Goal: Information Seeking & Learning: Learn about a topic

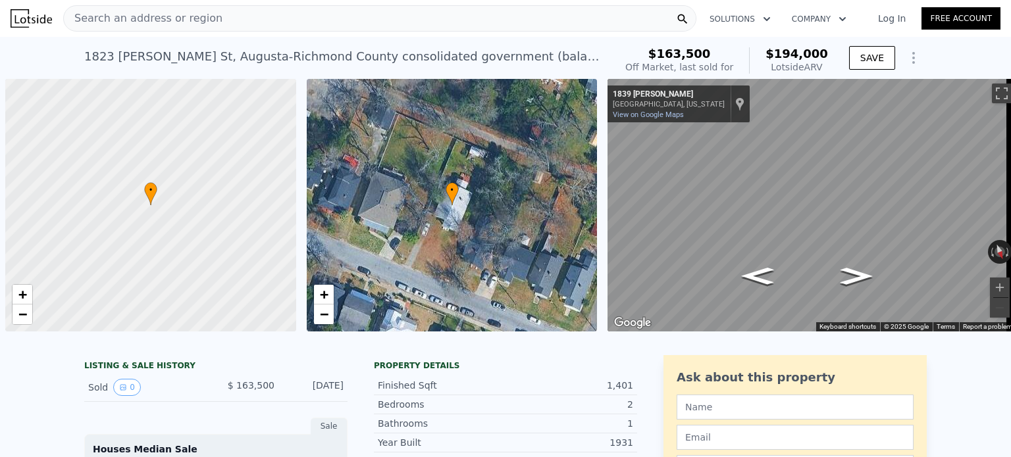
scroll to position [0, 5]
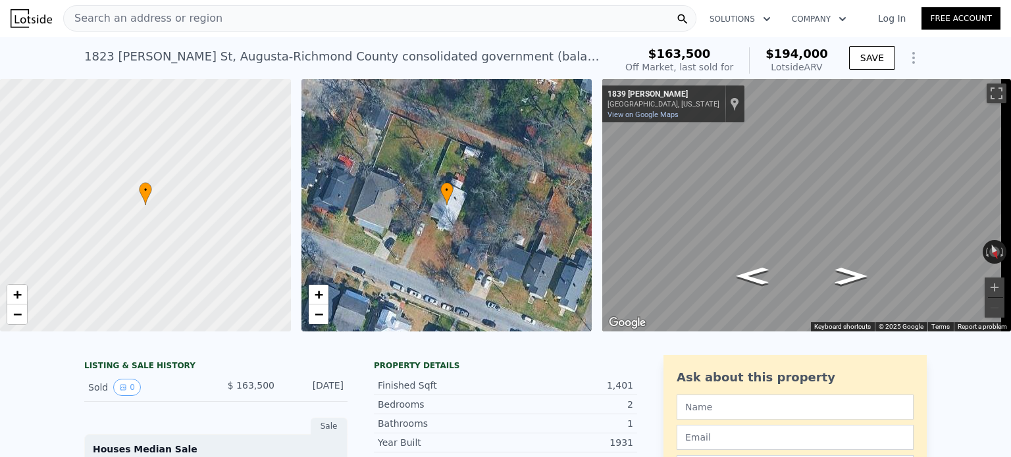
click at [234, 18] on div "Search an address or region" at bounding box center [379, 18] width 633 height 26
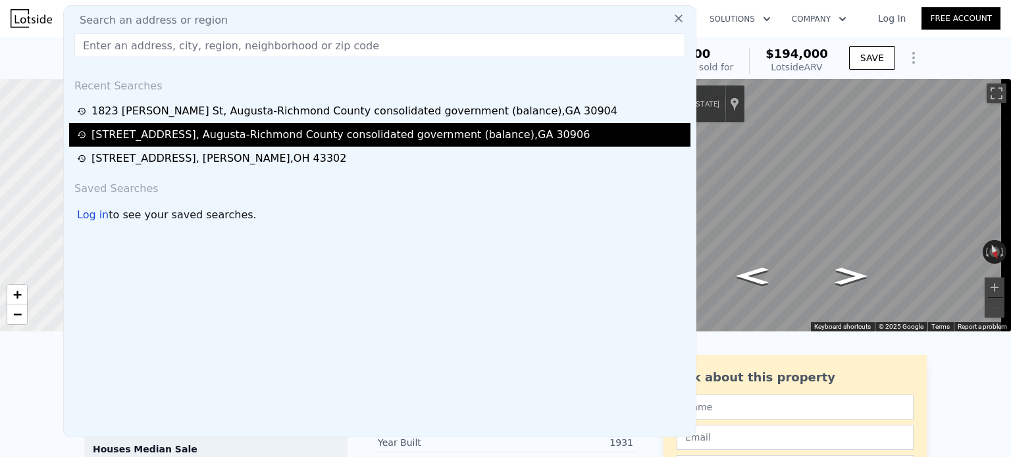
click at [161, 128] on div "[STREET_ADDRESS]" at bounding box center [340, 135] width 498 height 16
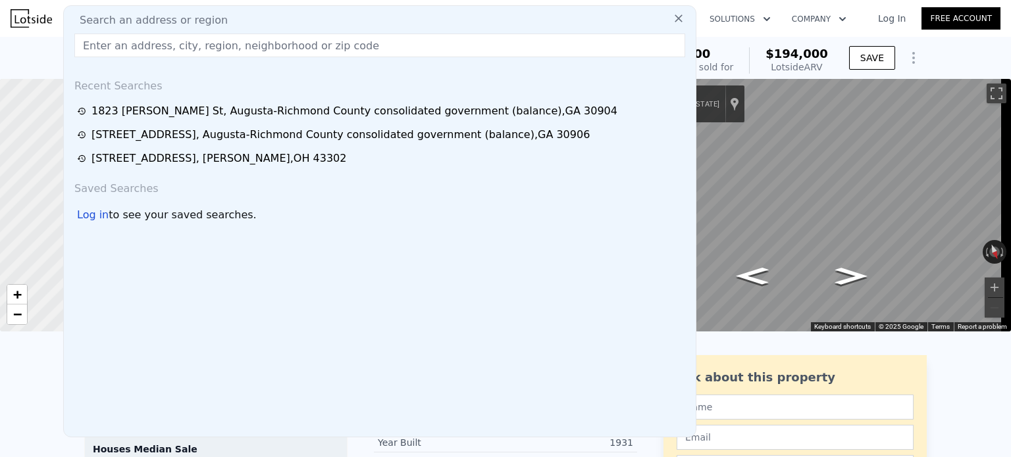
type input "1"
type input "872"
type input "1645"
type input "9147.6"
type input "16552.8"
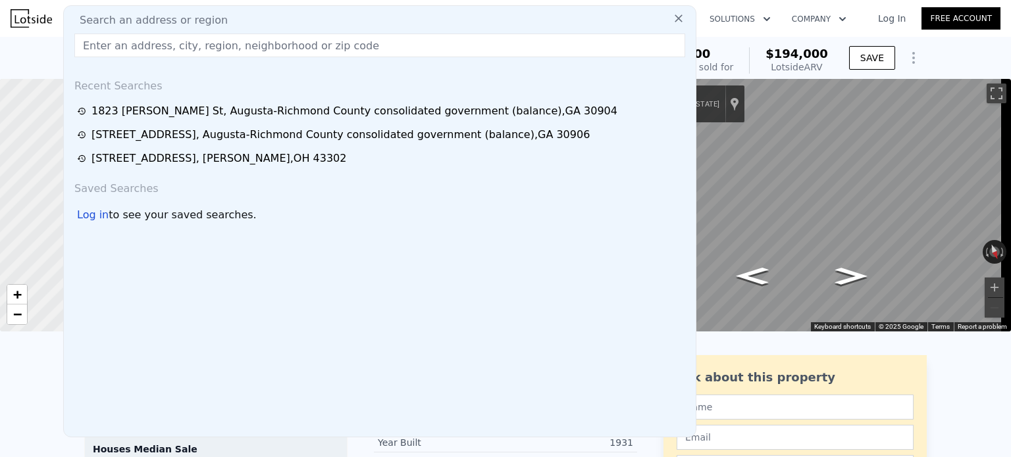
type input "$ 148,000"
type input "4"
type input "$ 79,978"
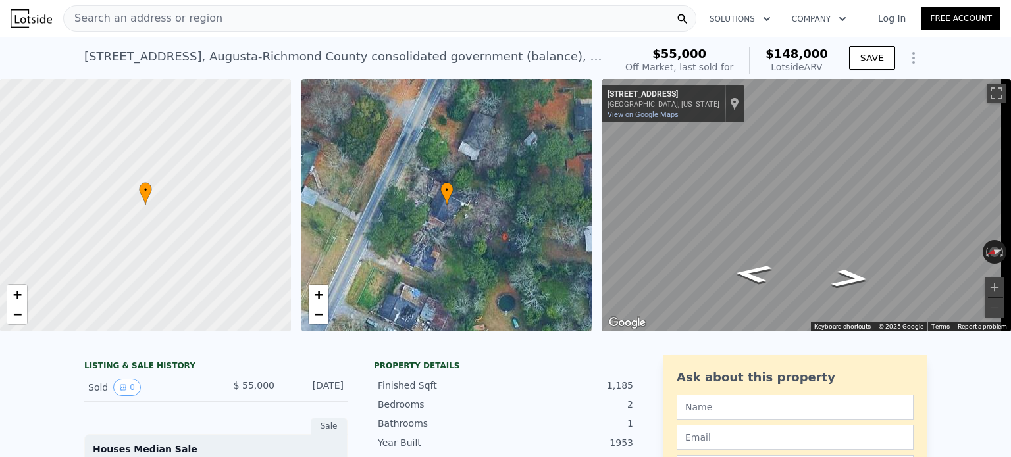
click at [234, 24] on div "Search an address or region" at bounding box center [379, 18] width 633 height 26
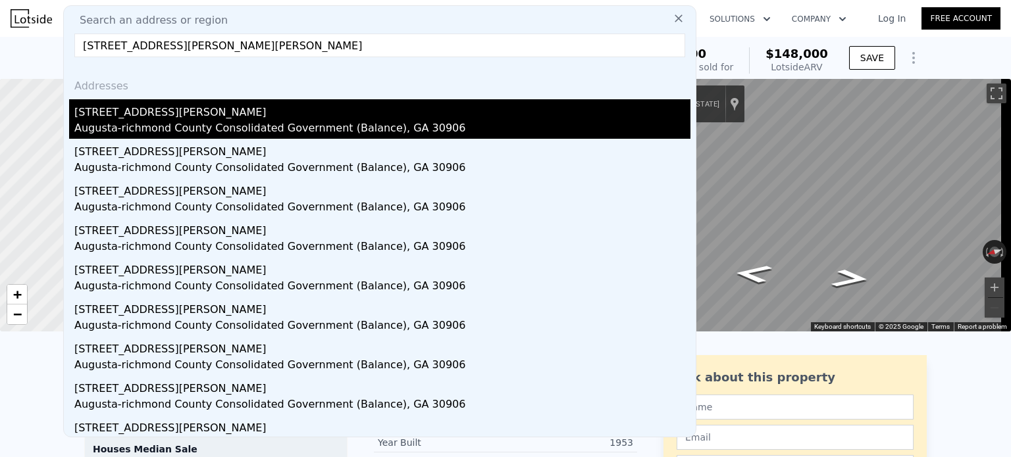
type input "[STREET_ADDRESS][PERSON_NAME][PERSON_NAME]"
click at [188, 116] on div "[STREET_ADDRESS][PERSON_NAME]" at bounding box center [382, 109] width 616 height 21
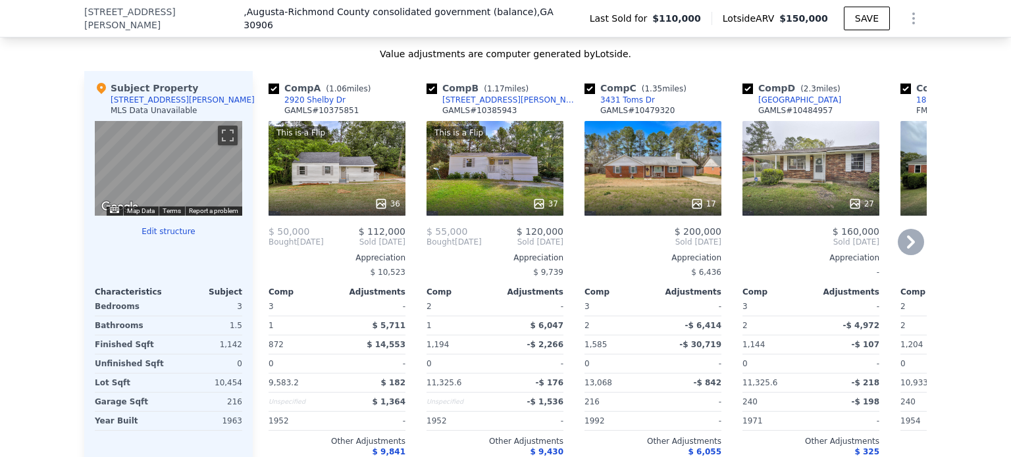
scroll to position [1311, 0]
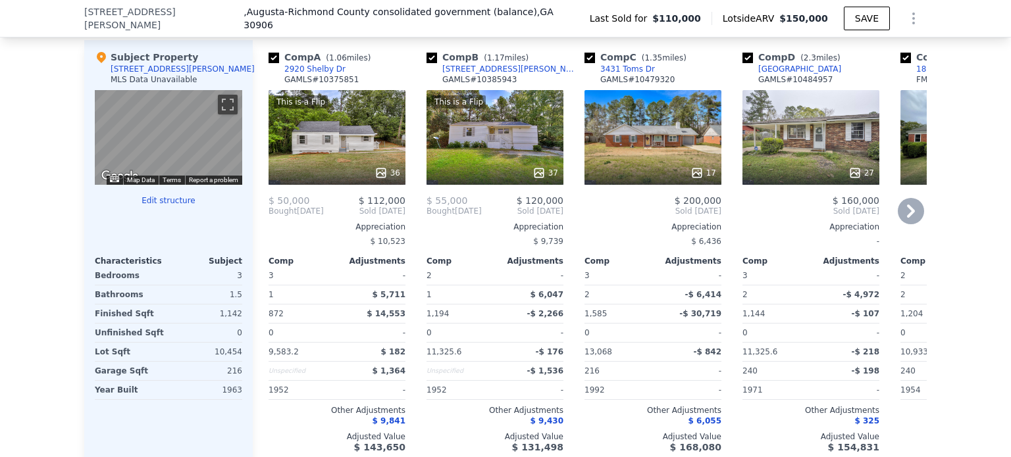
click at [907, 218] on icon at bounding box center [911, 211] width 8 height 13
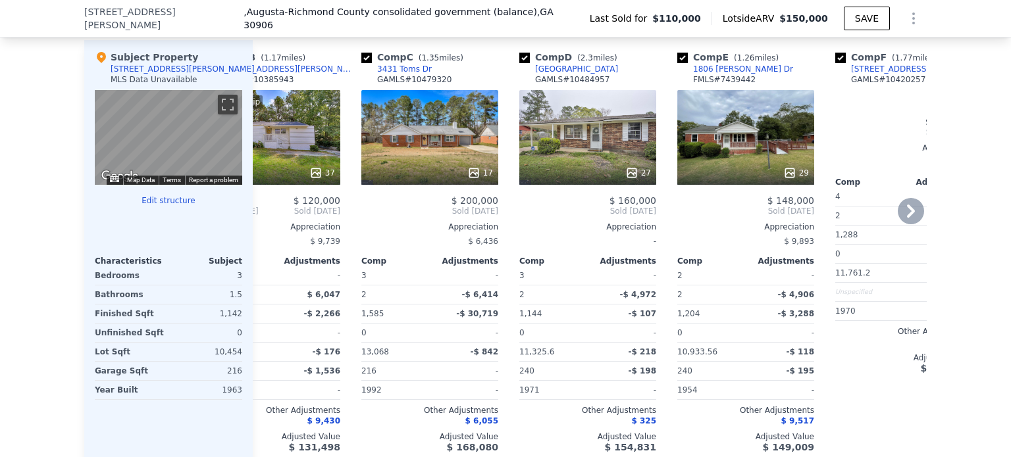
click at [903, 220] on div "Comp A ( 1.06 miles) [GEOGRAPHIC_DATA] [PERSON_NAME] # 10375851 This is a Flip …" at bounding box center [590, 251] width 674 height 423
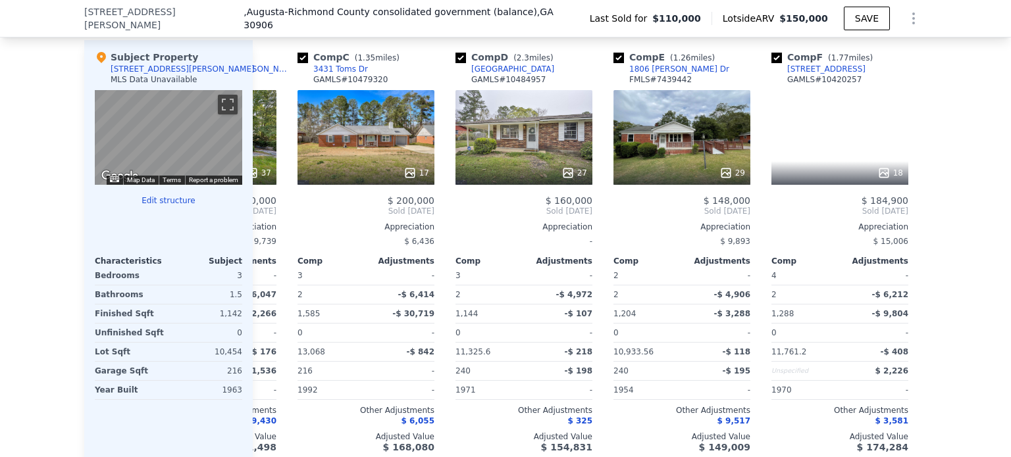
scroll to position [0, 316]
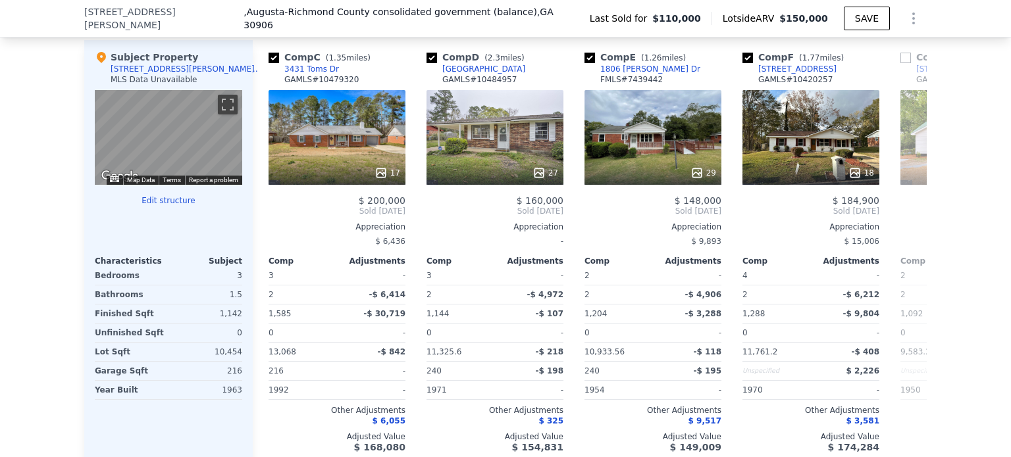
click at [903, 217] on span "Sold [DATE]" at bounding box center [968, 211] width 137 height 11
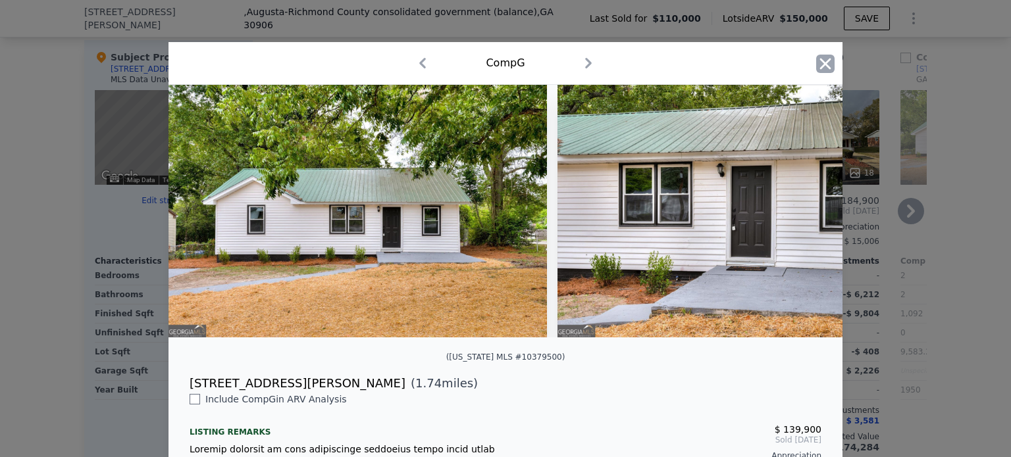
click at [816, 66] on icon "button" at bounding box center [825, 64] width 18 height 18
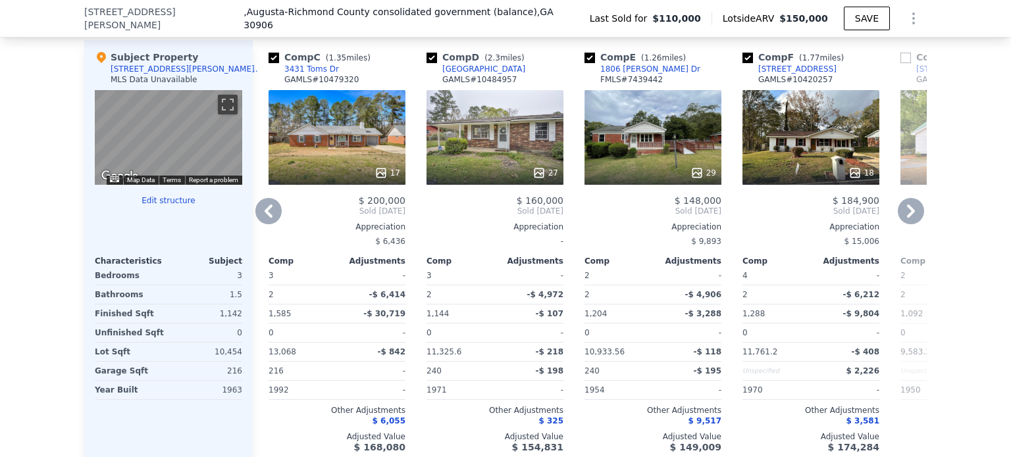
click at [265, 218] on icon at bounding box center [269, 211] width 8 height 13
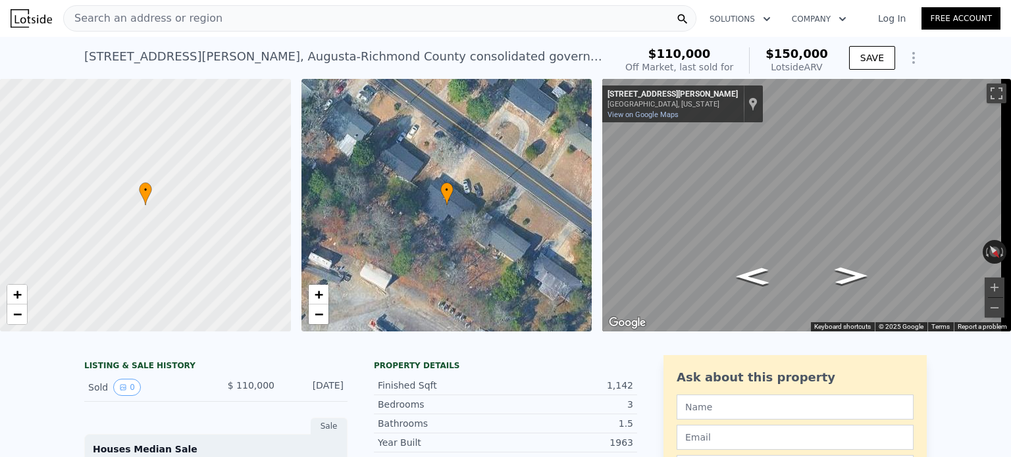
click at [192, 19] on span "Search an address or region" at bounding box center [143, 19] width 159 height 16
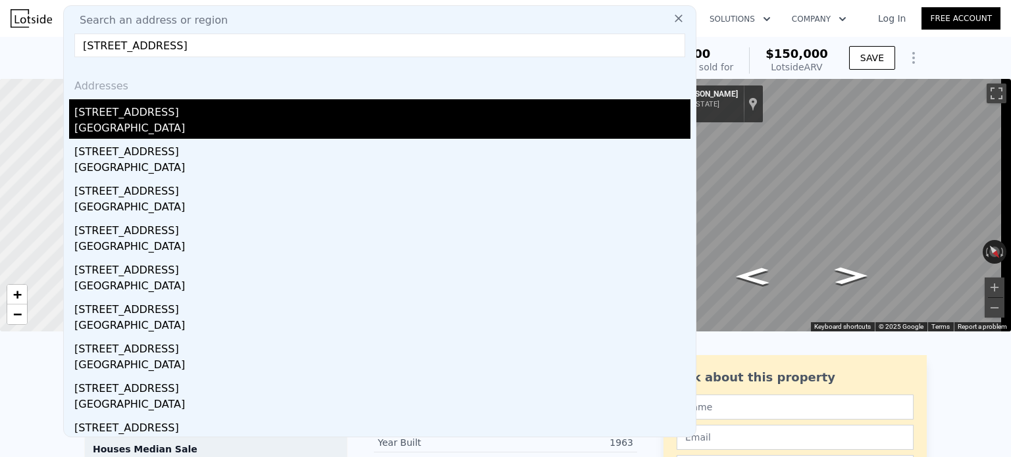
type input "[STREET_ADDRESS]"
click at [166, 112] on div "[STREET_ADDRESS]" at bounding box center [382, 109] width 616 height 21
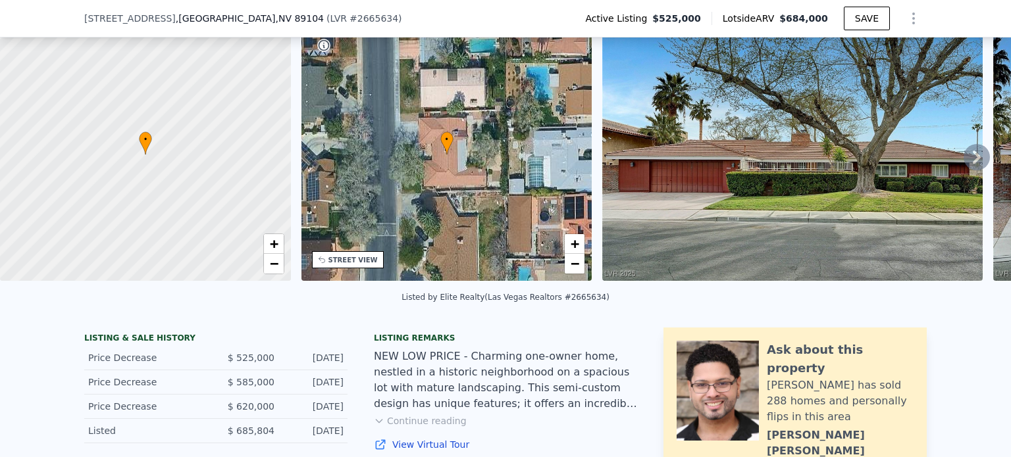
scroll to position [126, 0]
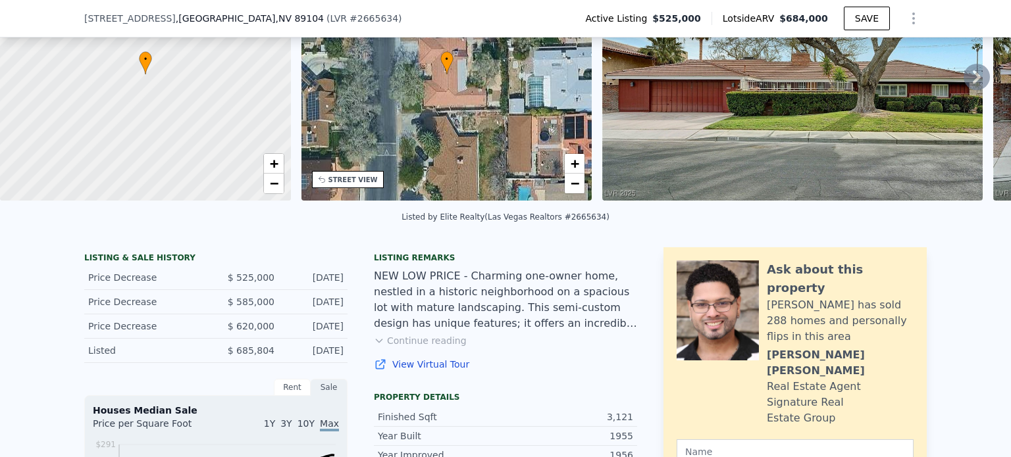
click at [417, 348] on button "Continue reading" at bounding box center [420, 340] width 93 height 13
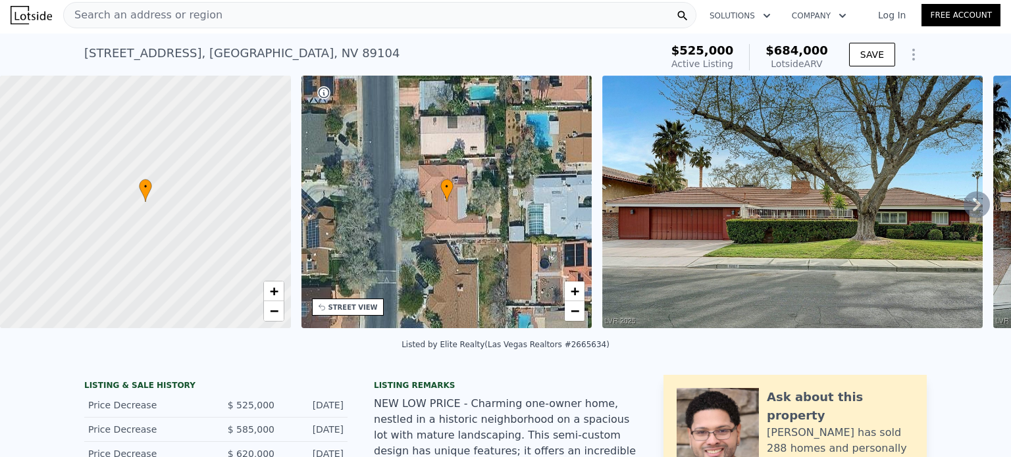
scroll to position [0, 0]
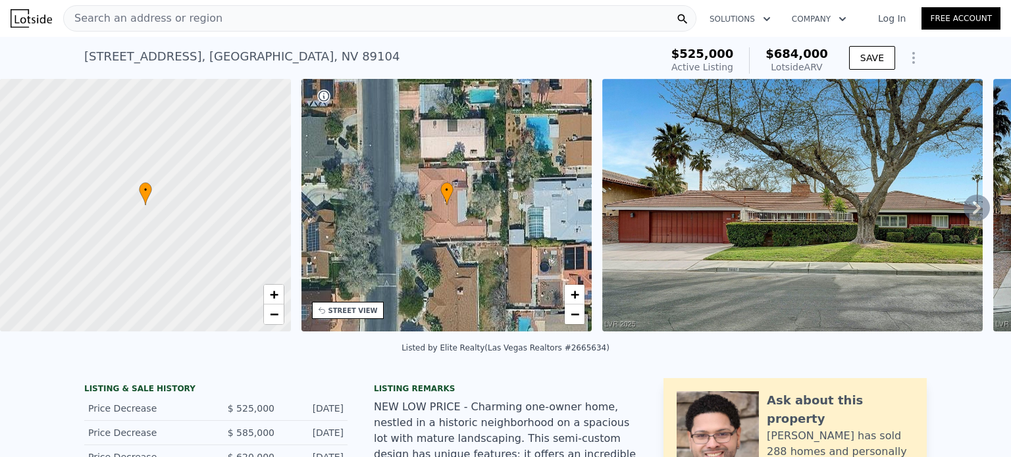
click at [964, 209] on icon at bounding box center [977, 208] width 26 height 26
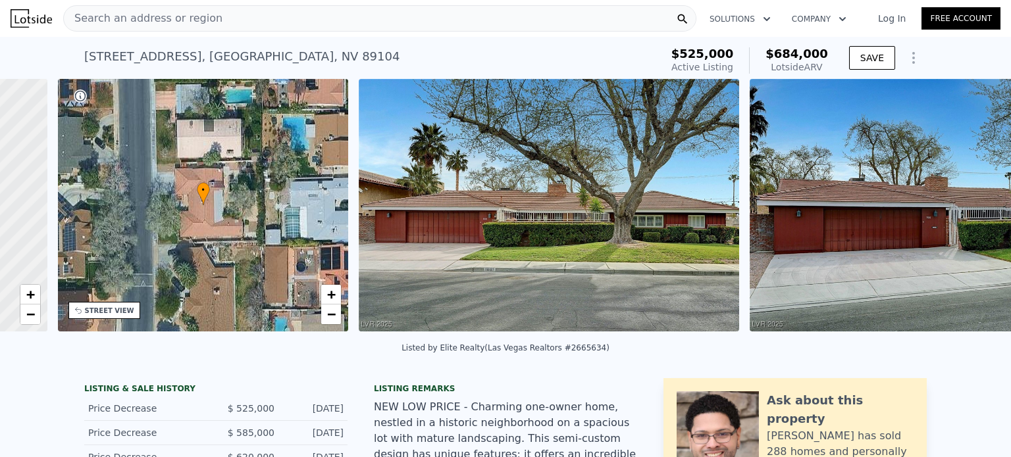
click at [961, 209] on div "• + − • + − STREET VIEW ← Move left → Move right ↑ Move up ↓ Move down + Zoom i…" at bounding box center [505, 207] width 1011 height 257
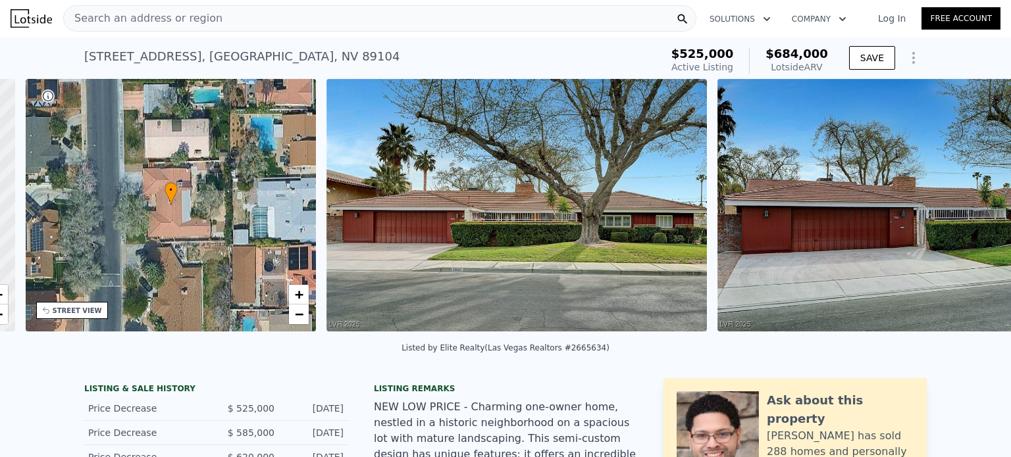
scroll to position [0, 306]
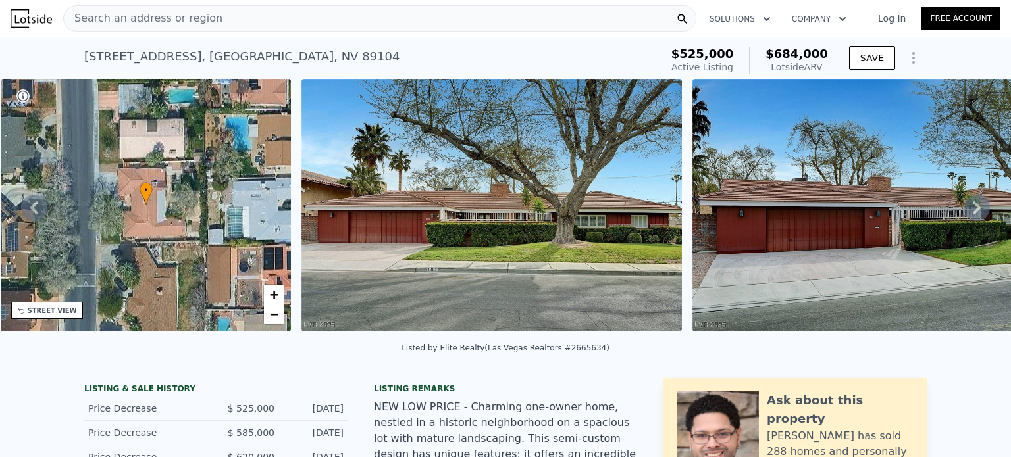
click at [30, 217] on icon at bounding box center [34, 208] width 26 height 26
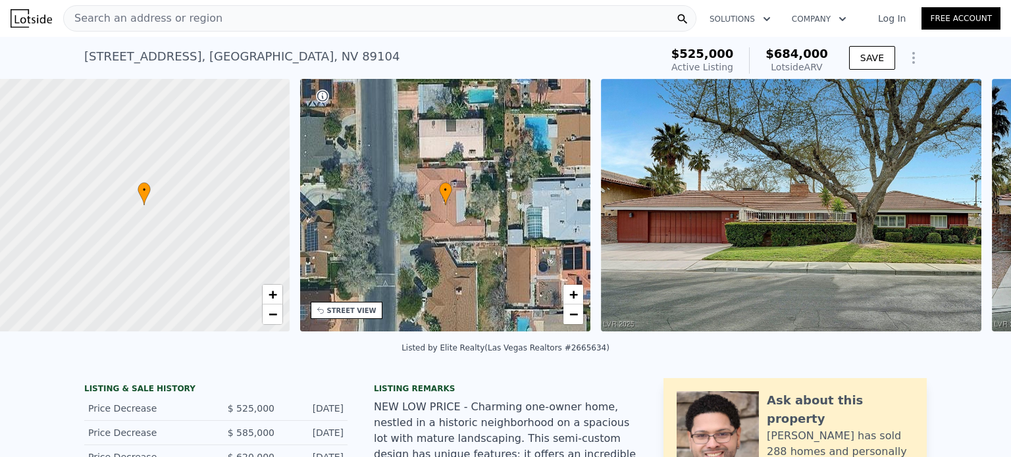
scroll to position [0, 5]
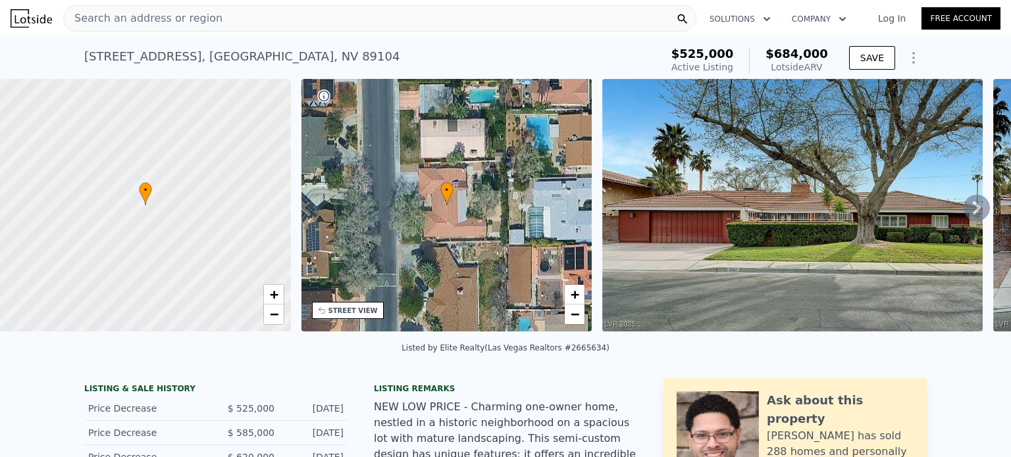
click at [355, 317] on div "STREET VIEW" at bounding box center [348, 310] width 72 height 17
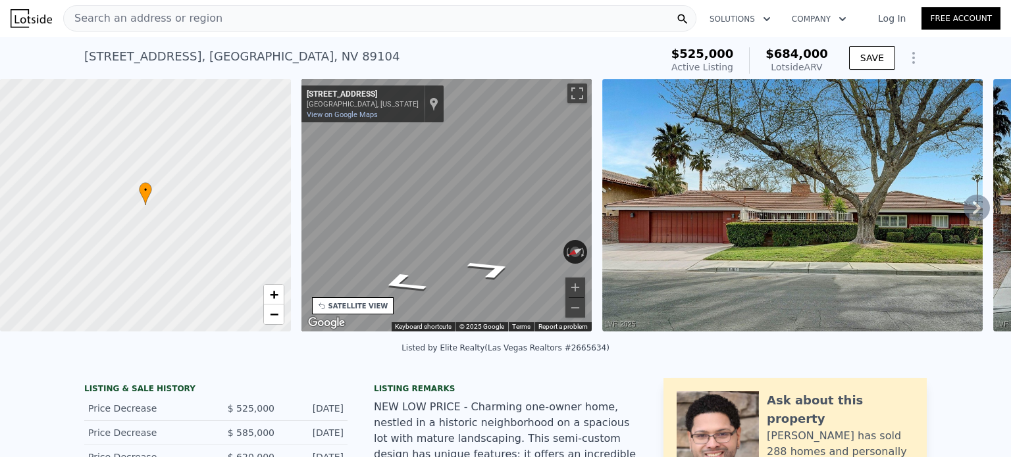
click at [964, 218] on icon at bounding box center [977, 208] width 26 height 26
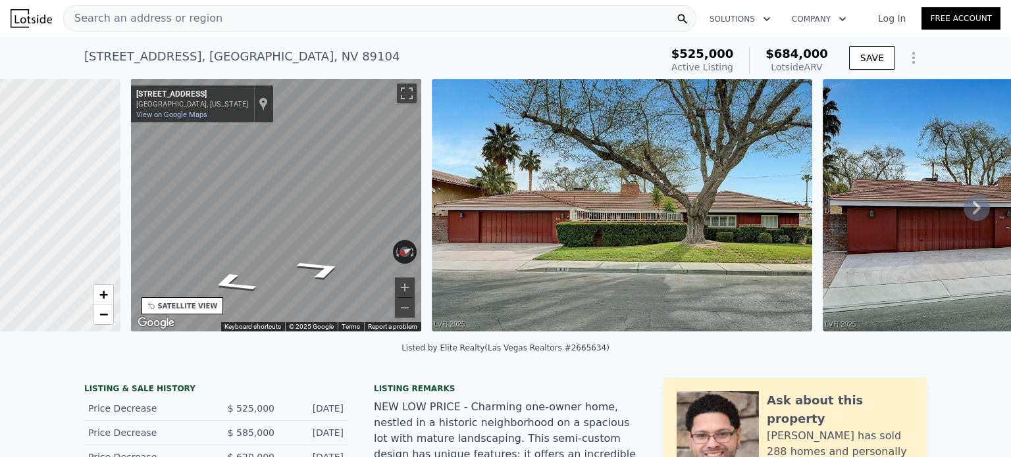
click at [960, 218] on div "• + − • + − STREET VIEW ← Move left → Move right ↑ Move up ↓ Move down + Zoom i…" at bounding box center [505, 207] width 1011 height 257
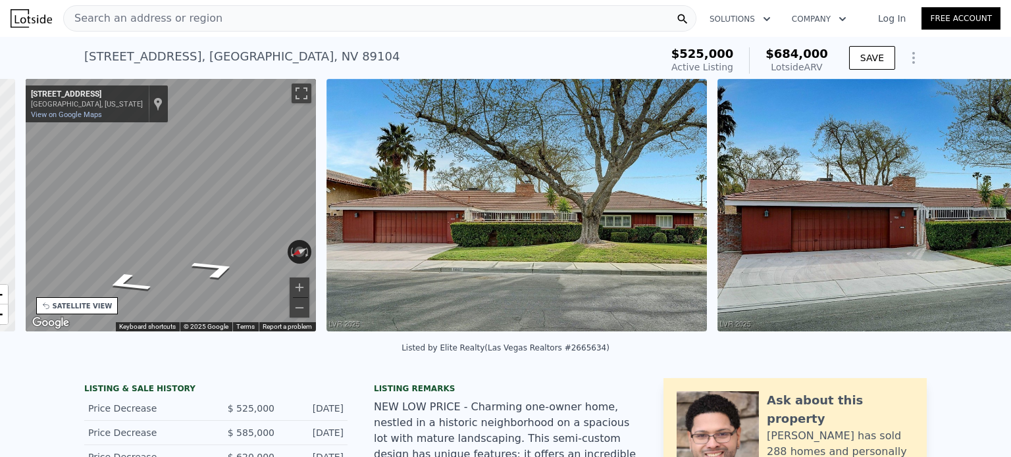
click at [960, 218] on img at bounding box center [907, 205] width 380 height 253
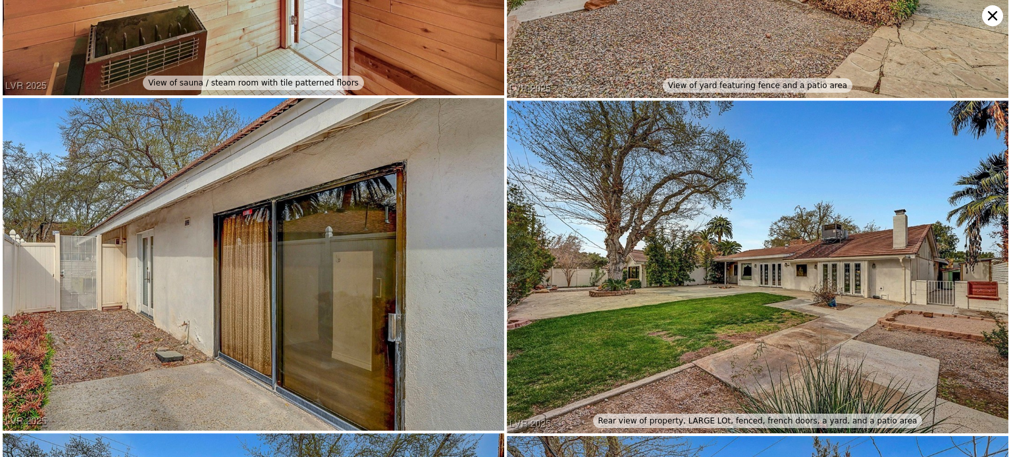
scroll to position [8976, 0]
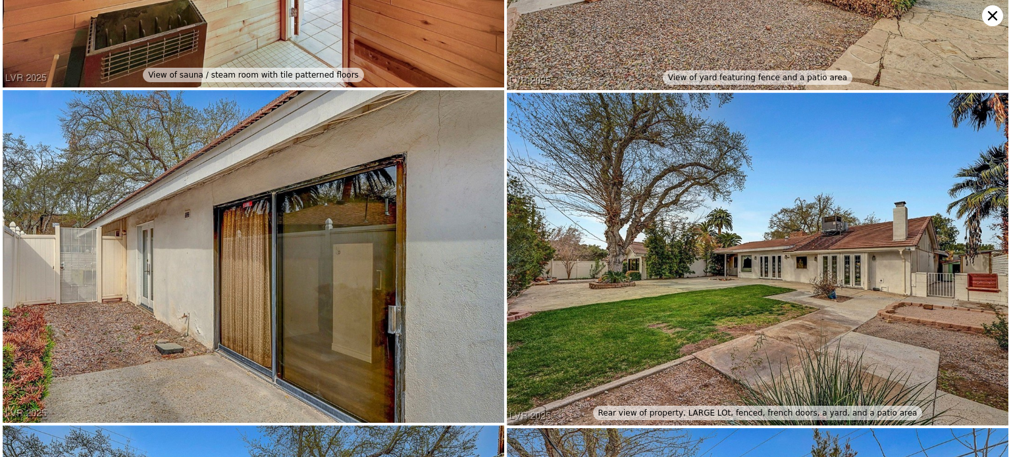
click at [993, 16] on icon at bounding box center [992, 15] width 9 height 9
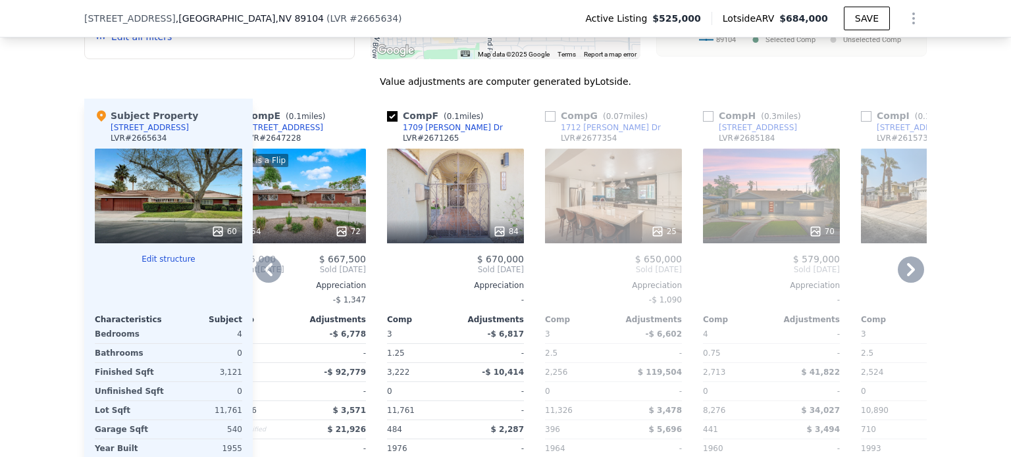
scroll to position [1508, 0]
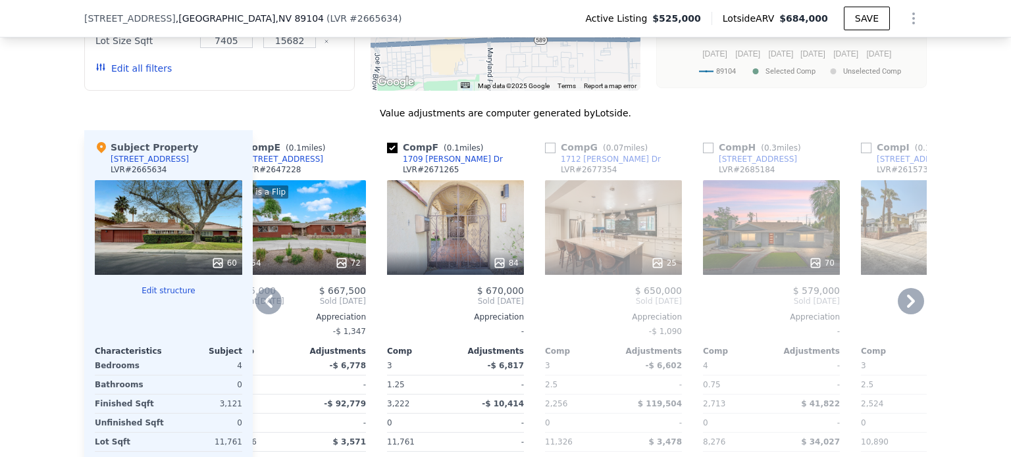
click at [265, 295] on icon at bounding box center [269, 301] width 8 height 13
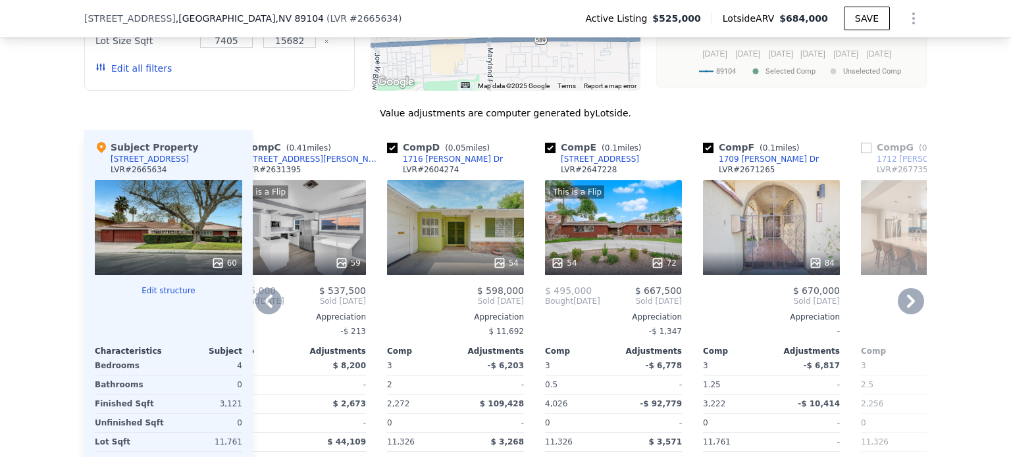
click at [265, 295] on icon at bounding box center [269, 301] width 8 height 13
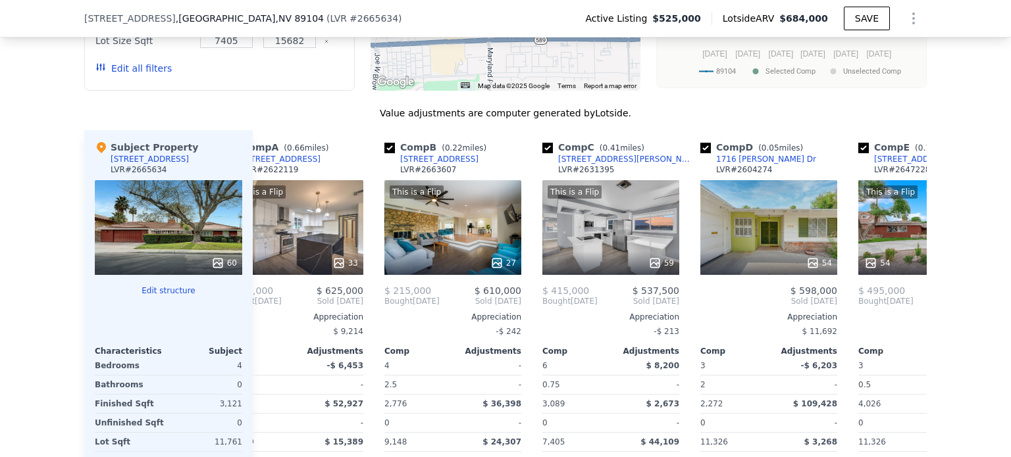
scroll to position [0, 39]
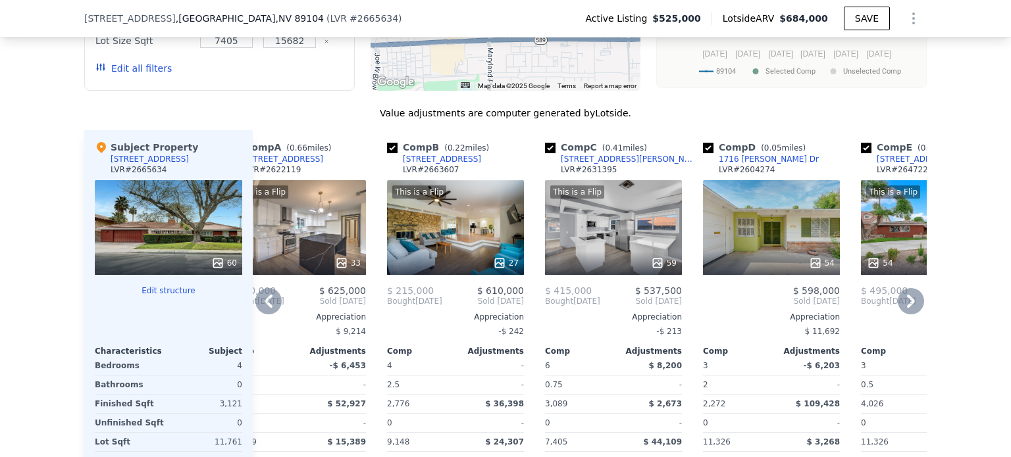
click at [265, 295] on icon at bounding box center [269, 301] width 8 height 13
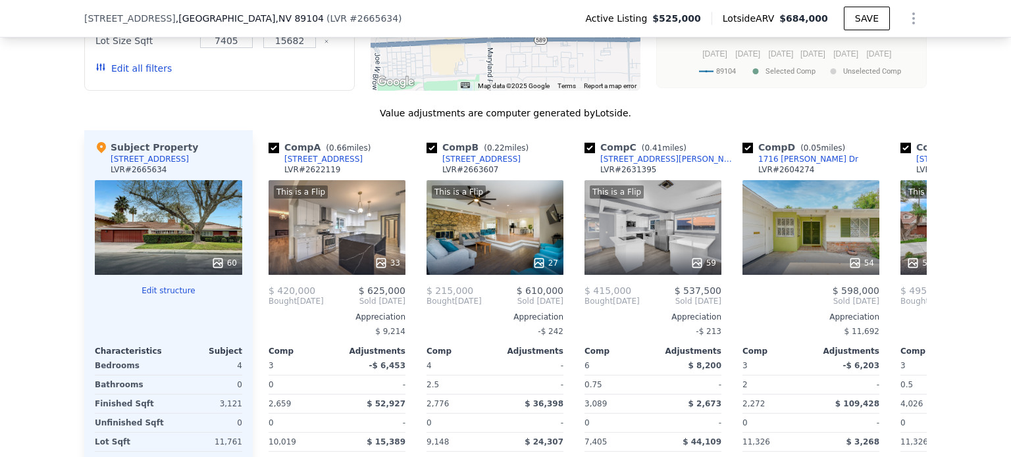
scroll to position [0, 0]
